Goal: Task Accomplishment & Management: Use online tool/utility

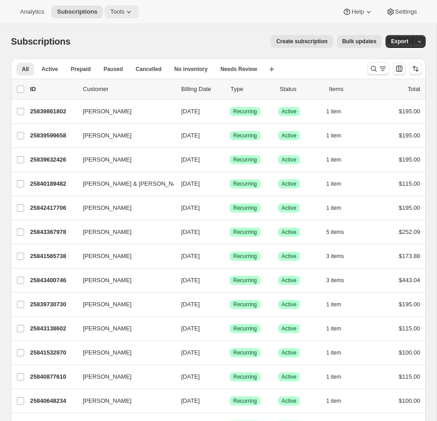
click at [115, 18] on button "Tools" at bounding box center [122, 11] width 34 height 13
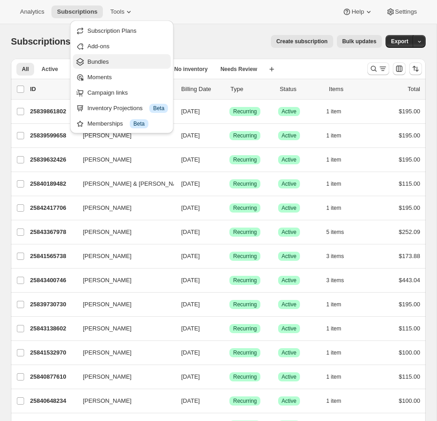
click at [112, 61] on span "Bundles" at bounding box center [127, 61] width 81 height 9
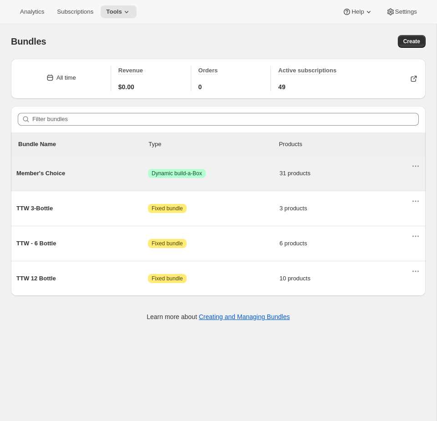
click at [243, 165] on div "Member's Choice Success Dynamic build-a-Box 31 products" at bounding box center [213, 174] width 395 height 24
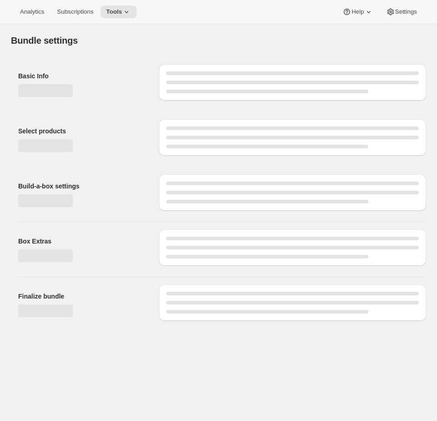
type input "Member's Choice"
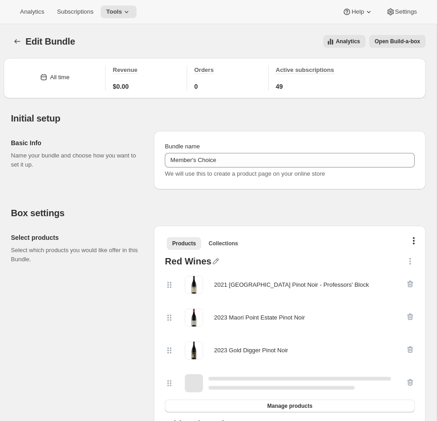
click at [408, 37] on button "Open Build-a-box" at bounding box center [397, 41] width 56 height 13
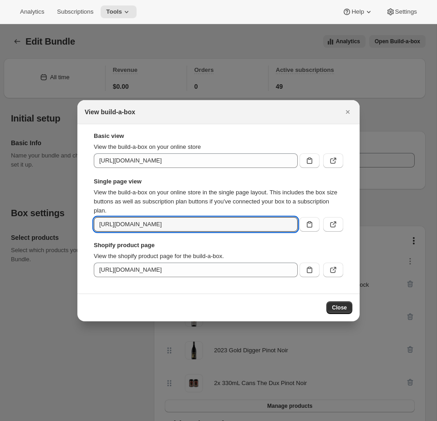
scroll to position [0, 152]
drag, startPoint x: 221, startPoint y: 224, endPoint x: 557, endPoint y: 229, distance: 336.1
click at [437, 229] on html "Analytics Subscriptions Tools Help Settings Skip to content Edit Bundle. This p…" at bounding box center [218, 210] width 437 height 421
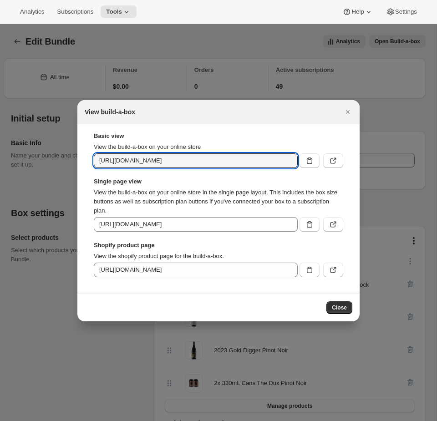
scroll to position [0, 76]
drag, startPoint x: 220, startPoint y: 160, endPoint x: 693, endPoint y: 178, distance: 473.0
click at [437, 178] on html "Analytics Subscriptions Tools Help Settings Skip to content Edit Bundle. This p…" at bounding box center [218, 210] width 437 height 421
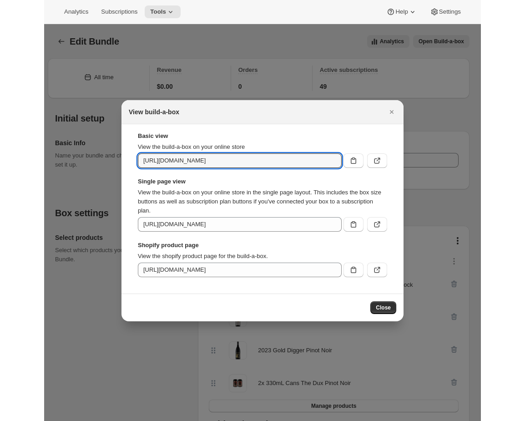
scroll to position [0, 0]
